Goal: Task Accomplishment & Management: Manage account settings

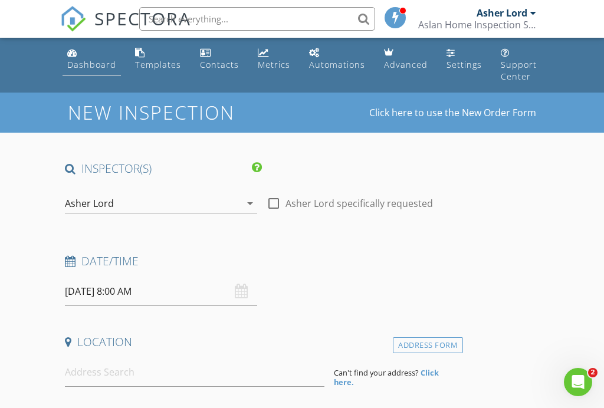
click at [76, 60] on div "Dashboard" at bounding box center [91, 64] width 49 height 11
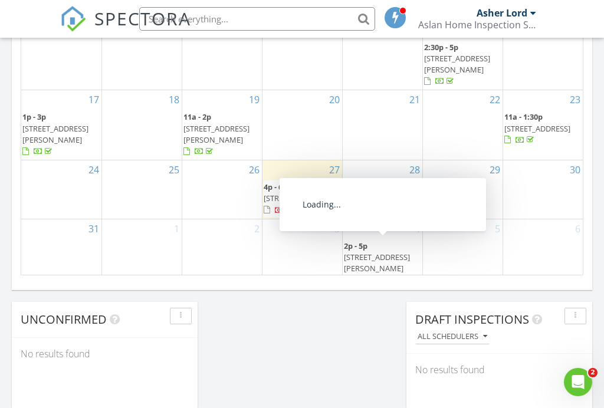
scroll to position [832, 0]
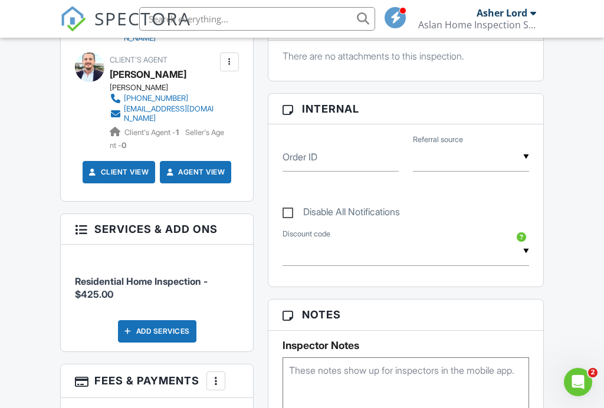
scroll to position [569, 0]
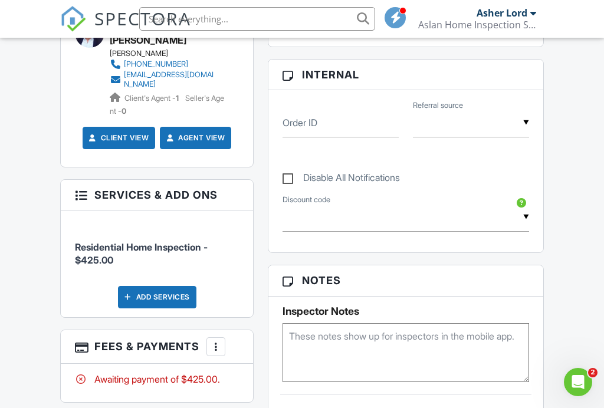
click at [182, 291] on div "Add Services" at bounding box center [157, 297] width 78 height 22
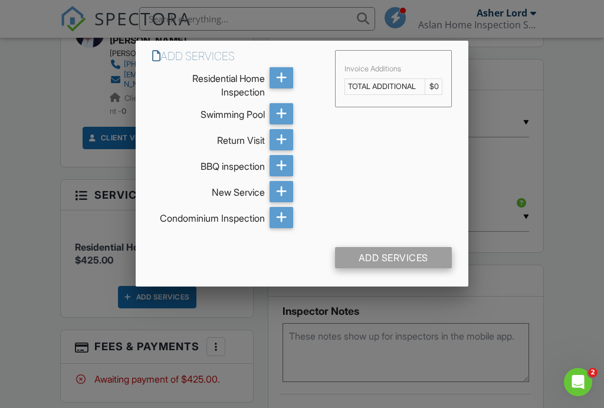
click at [353, 255] on div "Add Services" at bounding box center [393, 257] width 116 height 21
click at [275, 185] on div at bounding box center [282, 191] width 24 height 21
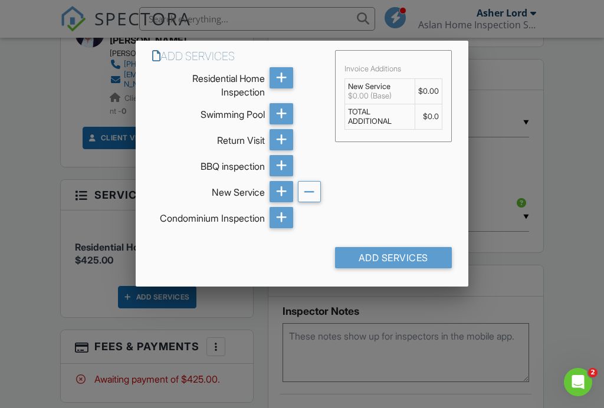
click at [426, 88] on td "$0.00" at bounding box center [428, 91] width 27 height 25
click at [431, 117] on td "$0.0" at bounding box center [428, 116] width 27 height 25
click at [307, 191] on icon at bounding box center [309, 192] width 11 height 21
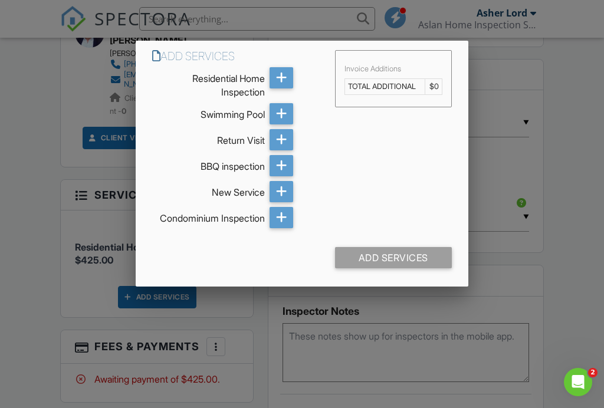
click at [515, 179] on div at bounding box center [302, 196] width 604 height 510
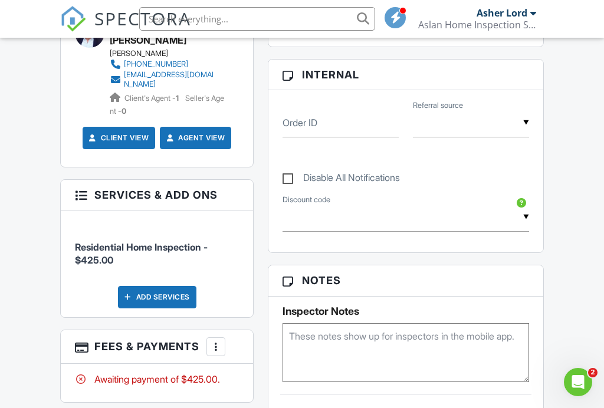
click at [198, 242] on span "Residential Home Inspection - $425.00" at bounding box center [141, 253] width 133 height 25
click at [97, 252] on span "Residential Home Inspection - $425.00" at bounding box center [141, 253] width 133 height 25
click at [92, 191] on h3 "Services & Add ons" at bounding box center [157, 195] width 192 height 31
click at [78, 193] on div at bounding box center [81, 194] width 12 height 12
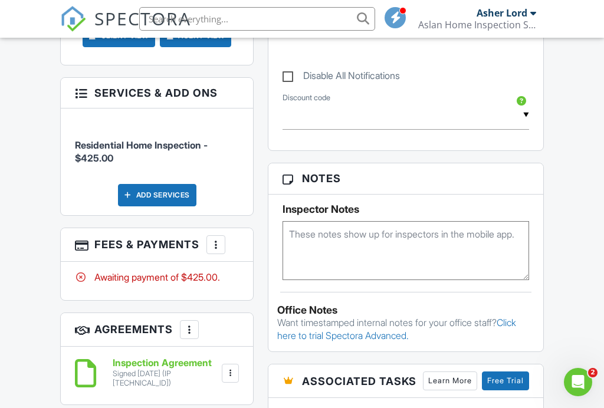
scroll to position [675, 0]
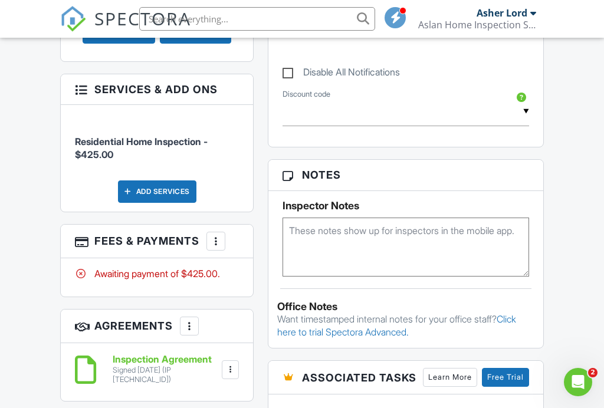
click at [215, 235] on div at bounding box center [216, 241] width 12 height 12
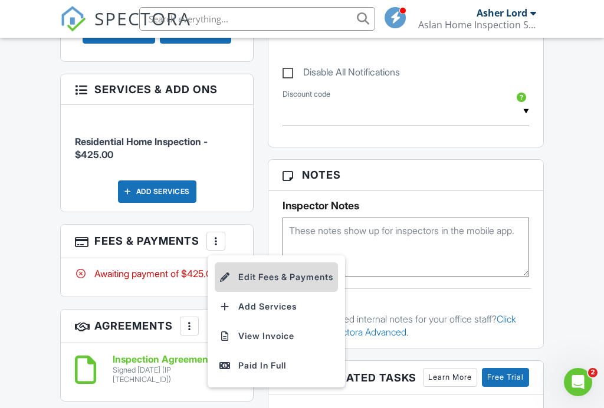
click at [257, 282] on li "Edit Fees & Payments" at bounding box center [276, 276] width 123 height 29
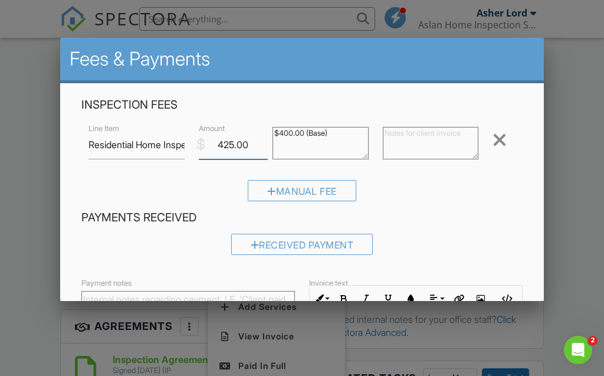
click at [230, 146] on input "425.00" at bounding box center [233, 144] width 69 height 29
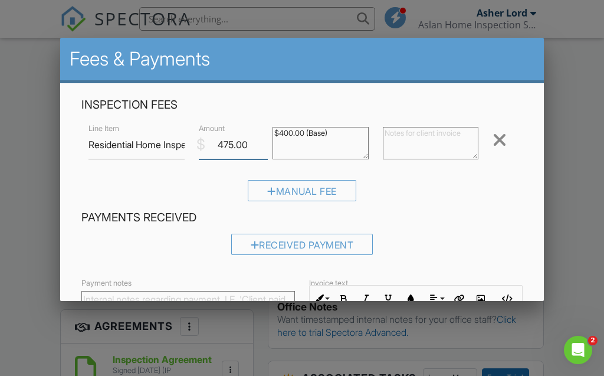
type input "475.00"
click at [442, 183] on div "Manual Fee" at bounding box center [301, 195] width 441 height 30
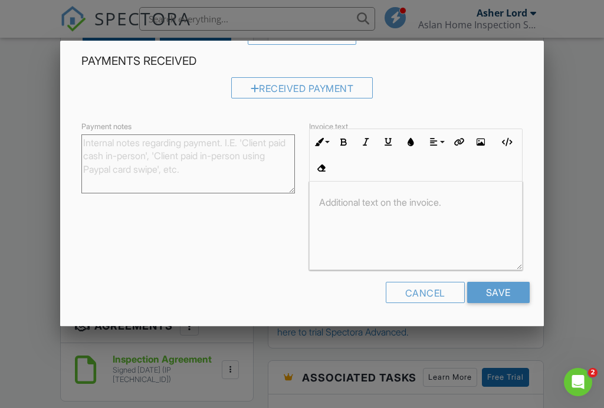
scroll to position [159, 0]
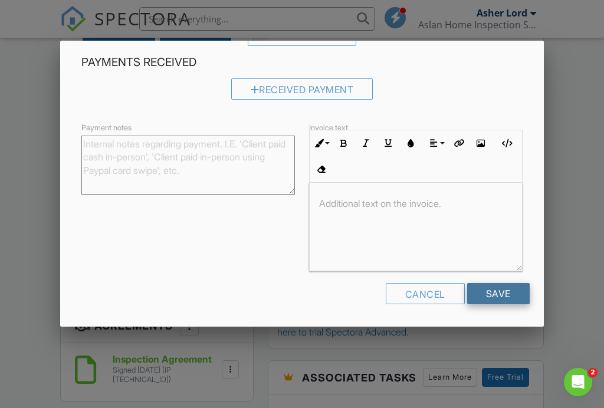
click at [492, 297] on input "Save" at bounding box center [498, 293] width 63 height 21
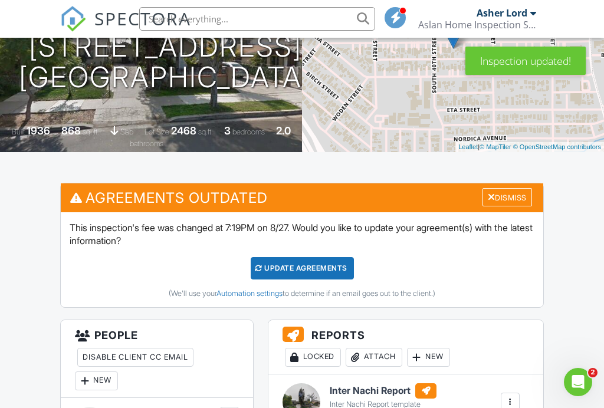
click at [324, 274] on div "Update Agreements" at bounding box center [302, 268] width 103 height 22
